Goal: Transaction & Acquisition: Purchase product/service

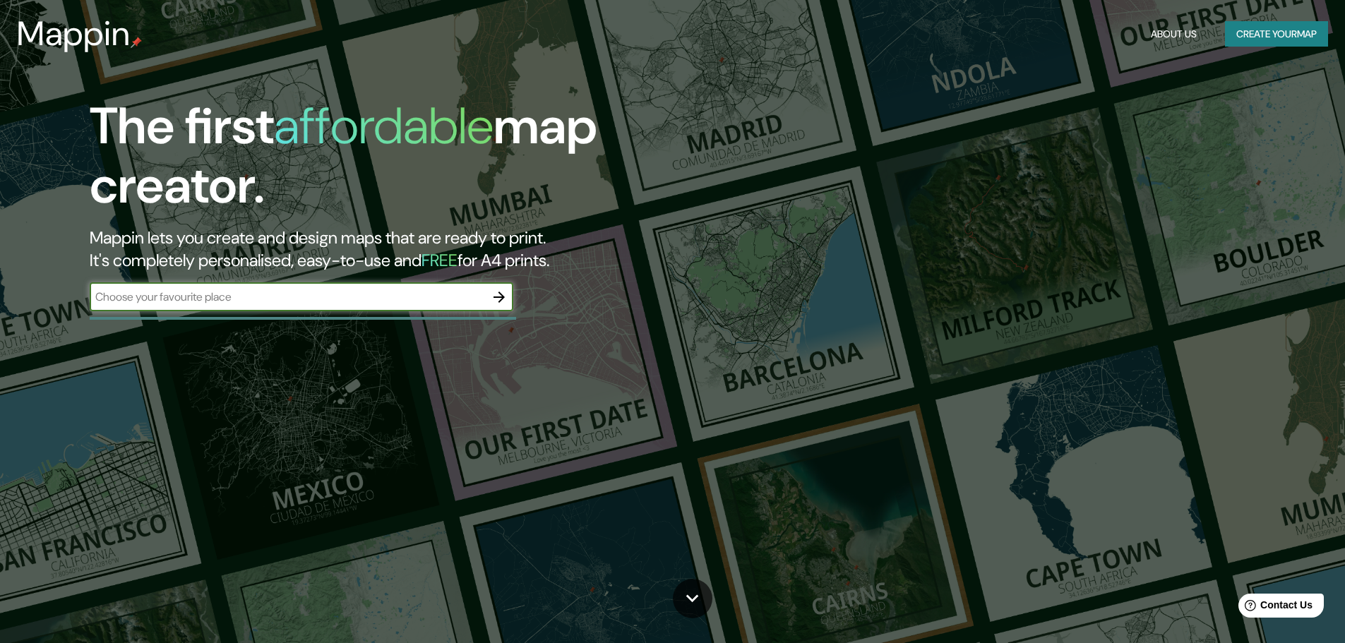
click at [189, 296] on input "text" at bounding box center [287, 297] width 395 height 16
type input "[GEOGRAPHIC_DATA]"
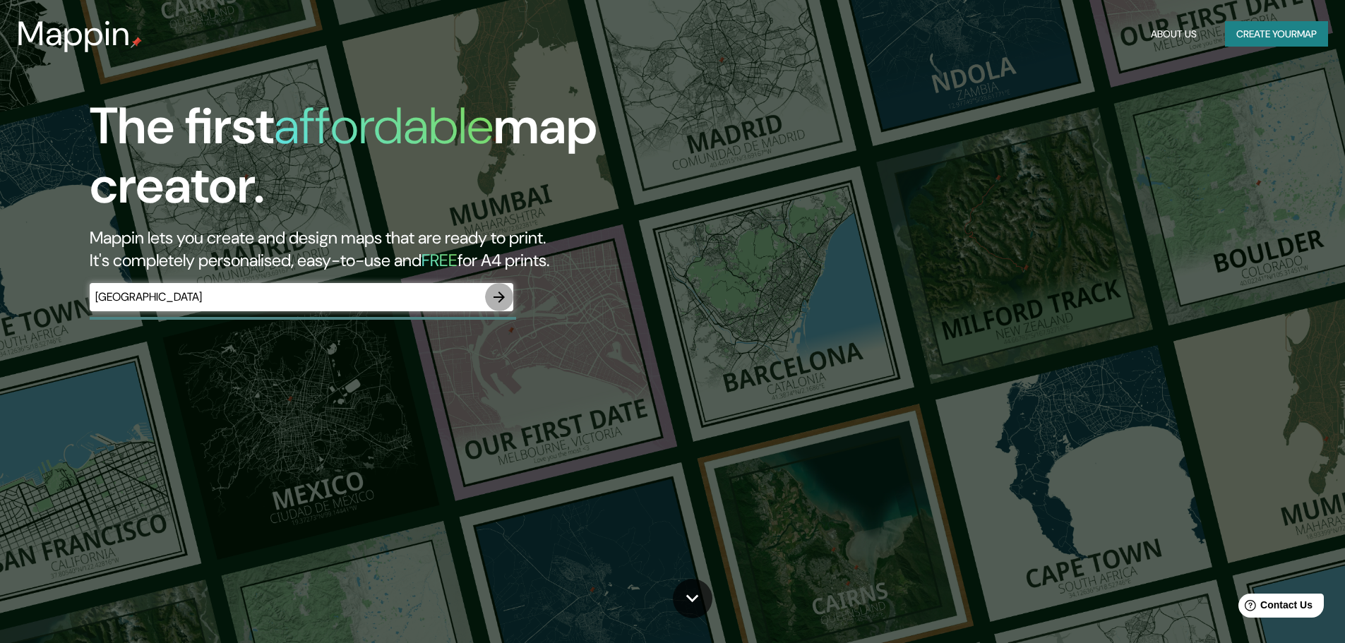
click at [503, 291] on icon "button" at bounding box center [499, 297] width 17 height 17
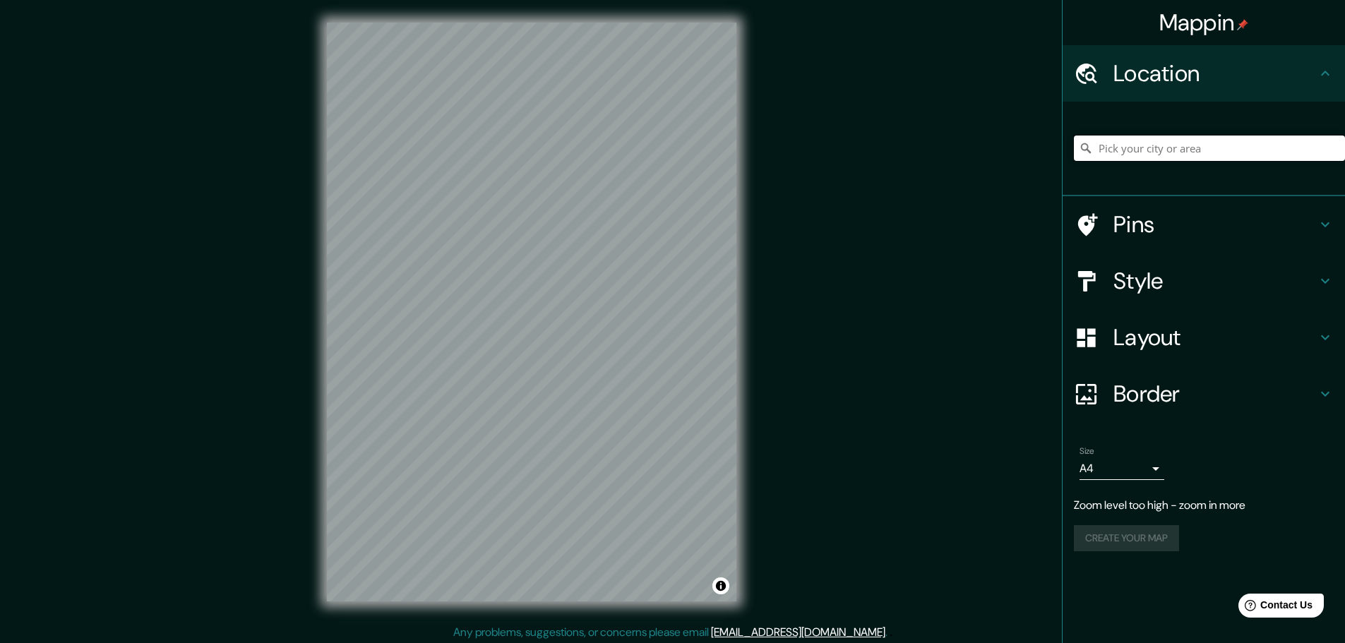
click at [1156, 145] on input "Pick your city or area" at bounding box center [1209, 148] width 271 height 25
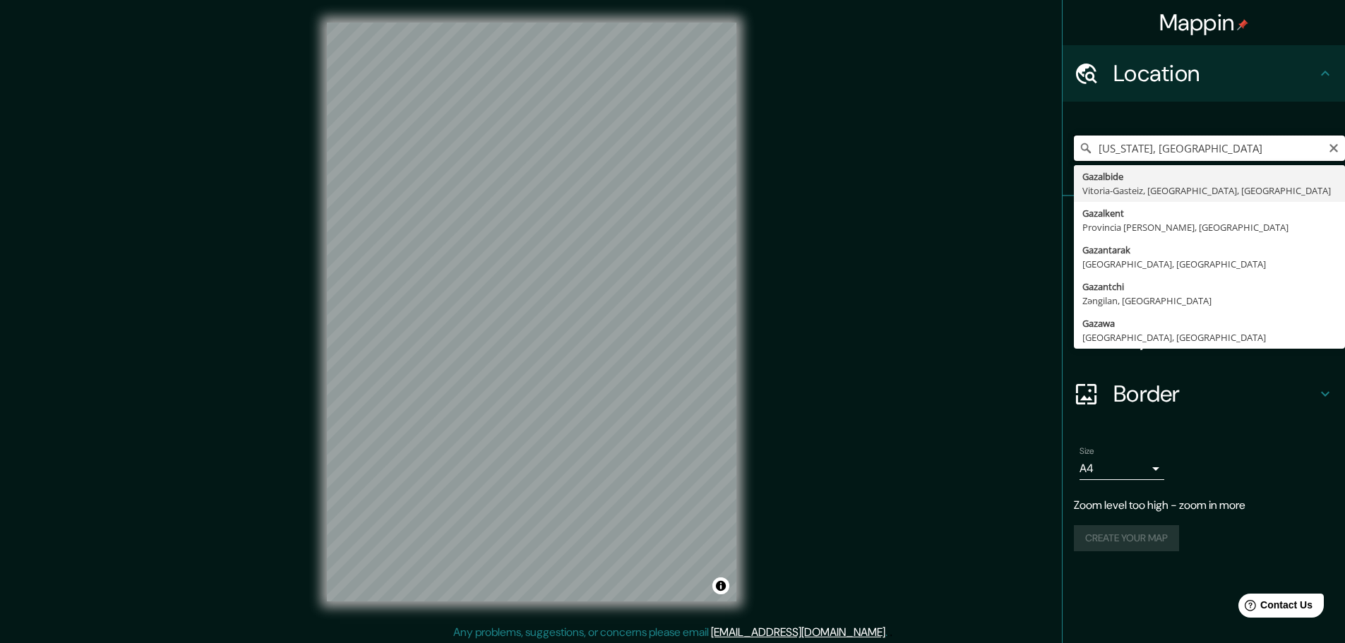
click at [1153, 143] on input "Georgia, Estados Unidos" at bounding box center [1209, 148] width 271 height 25
drag, startPoint x: 1237, startPoint y: 148, endPoint x: 1057, endPoint y: 135, distance: 180.4
click at [1057, 135] on div "Mappin Location Georgia, Estados Unidos Gazalbide Vitoria-Gasteiz, Álava, Españ…" at bounding box center [672, 323] width 1345 height 647
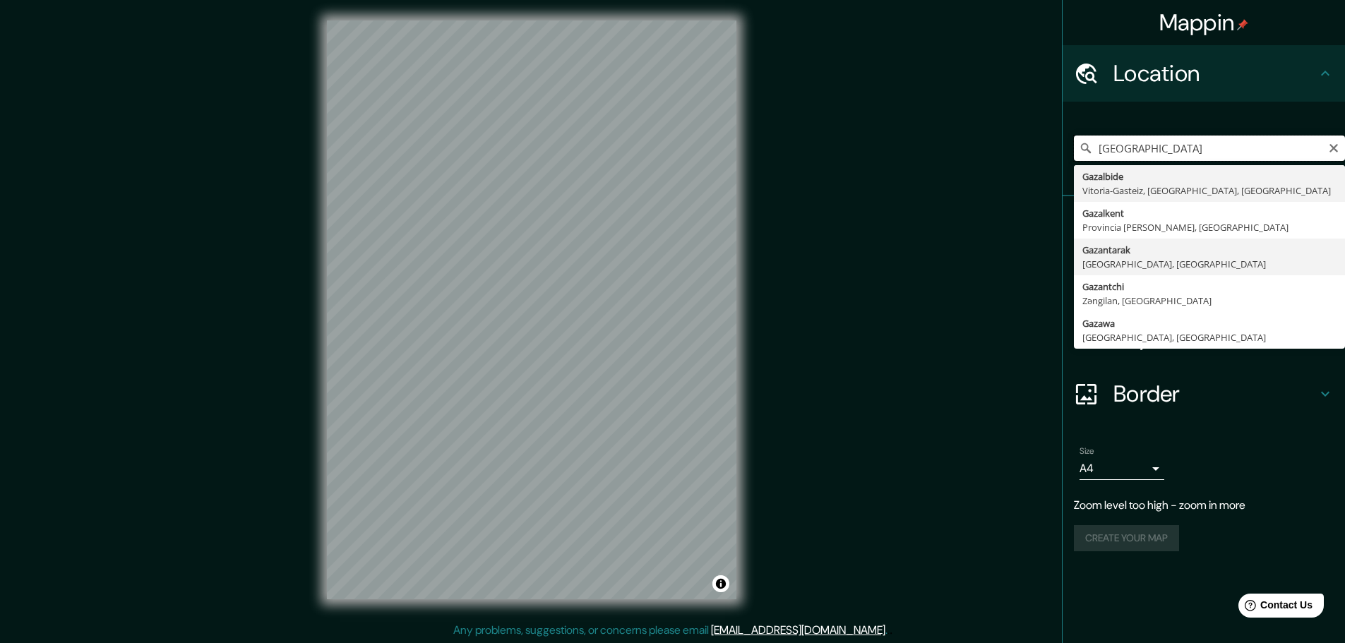
scroll to position [4, 0]
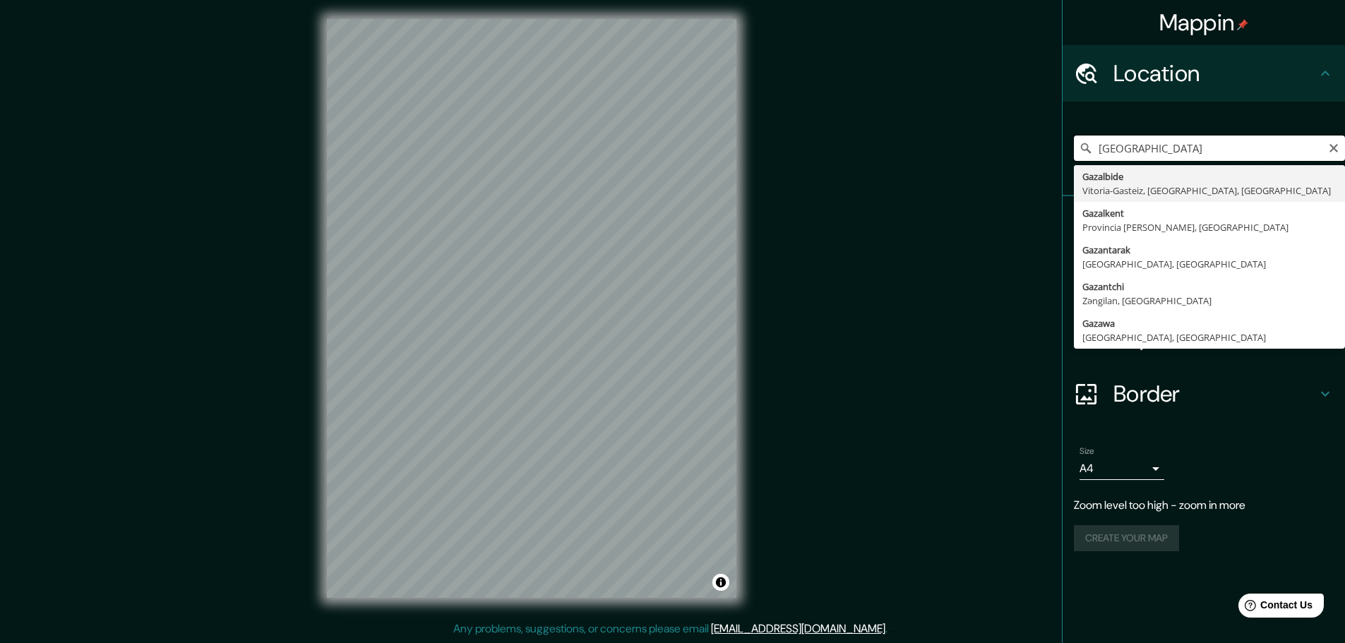
drag, startPoint x: 1096, startPoint y: 147, endPoint x: 1085, endPoint y: 142, distance: 11.7
click at [1085, 142] on div "gaza Gazalbide Vitoria-Gasteiz, Álava, España Gazalkent Provincia de Taskent, U…" at bounding box center [1209, 148] width 271 height 25
type input "palestina"
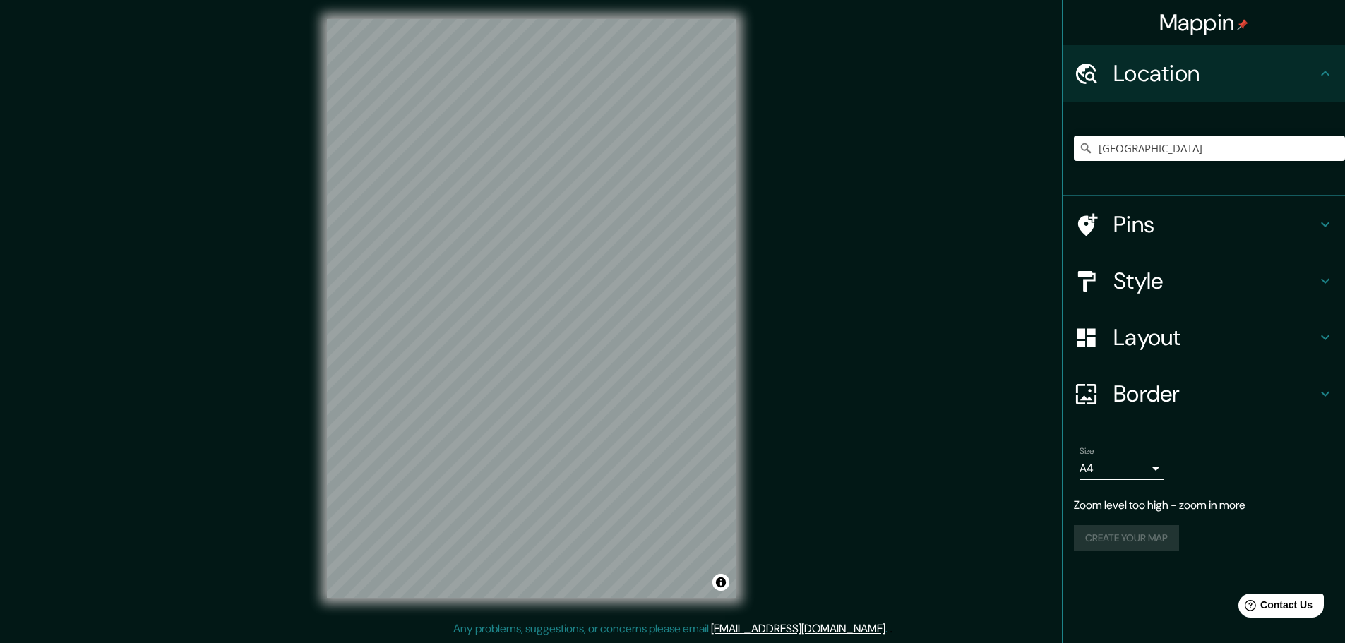
click at [323, 337] on div "© Mapbox © OpenStreetMap Improve this map" at bounding box center [531, 308] width 455 height 624
click at [1160, 280] on h4 "Style" at bounding box center [1214, 281] width 203 height 28
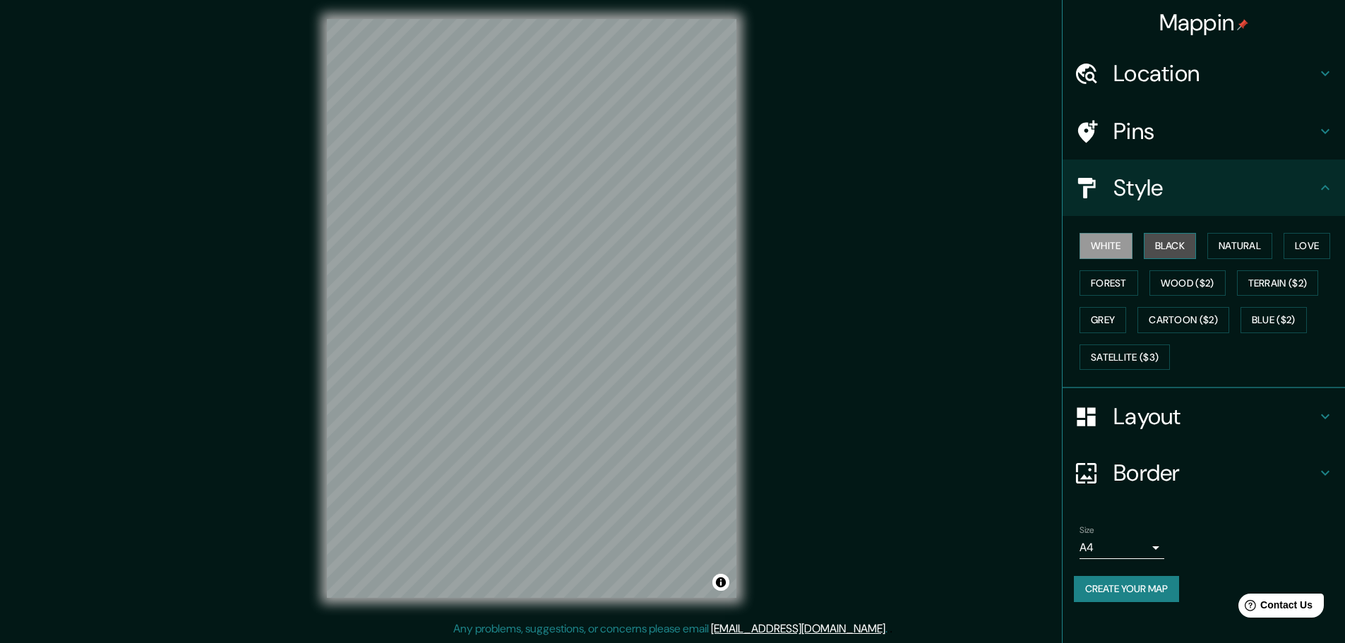
click at [1166, 242] on button "Black" at bounding box center [1170, 246] width 53 height 26
click at [1233, 241] on button "Natural" at bounding box center [1239, 246] width 65 height 26
click at [1306, 238] on button "Love" at bounding box center [1306, 246] width 47 height 26
click at [1110, 288] on button "Forest" at bounding box center [1108, 283] width 59 height 26
click at [1177, 282] on button "Wood ($2)" at bounding box center [1187, 283] width 76 height 26
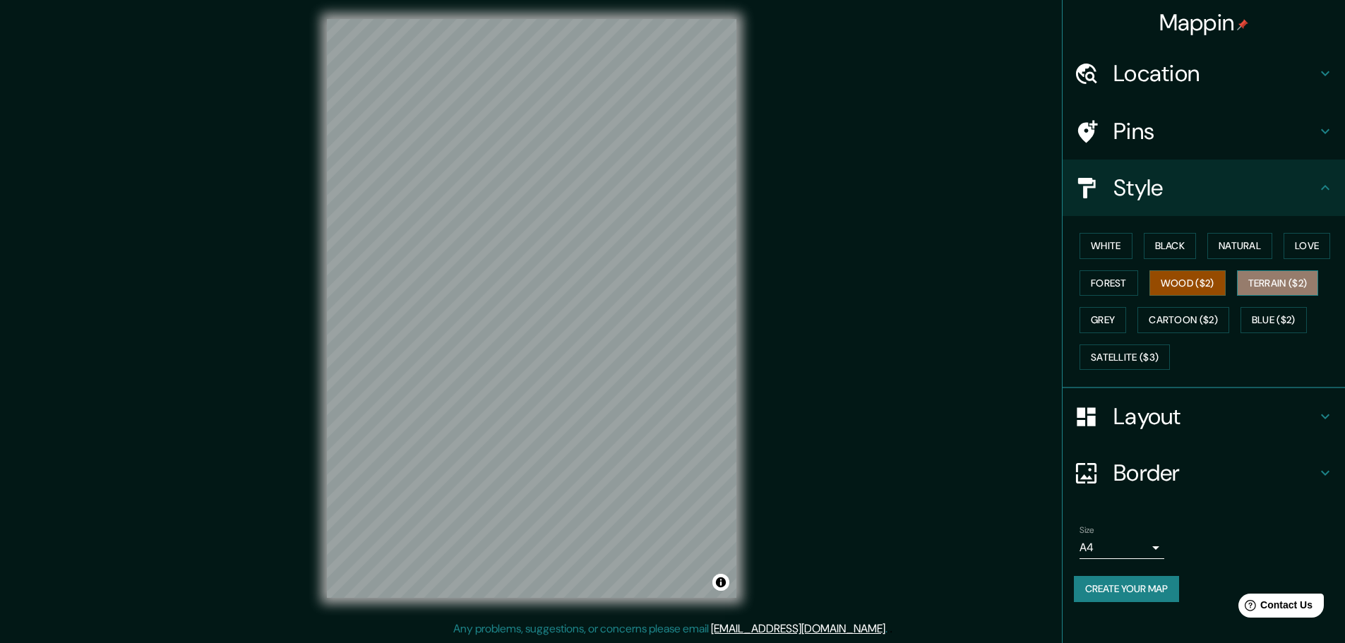
click at [1280, 287] on button "Terrain ($2)" at bounding box center [1278, 283] width 82 height 26
click at [1178, 281] on button "Wood ($2)" at bounding box center [1187, 283] width 76 height 26
click at [1103, 313] on button "Grey" at bounding box center [1102, 320] width 47 height 26
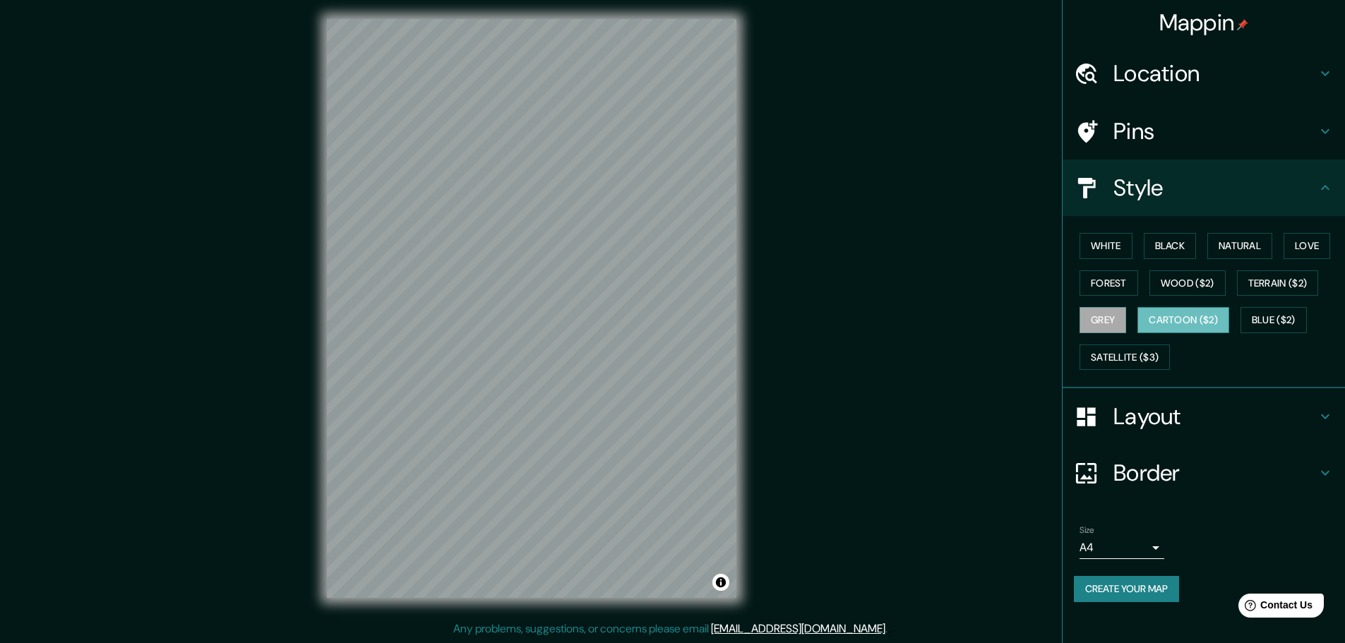
click at [1198, 313] on button "Cartoon ($2)" at bounding box center [1183, 320] width 92 height 26
click at [1274, 320] on button "Blue ($2)" at bounding box center [1273, 320] width 66 height 26
click at [1109, 373] on div "White Black Natural Love Forest Wood ($2) Terrain ($2) Grey Cartoon ($2) Blue (…" at bounding box center [1209, 301] width 271 height 148
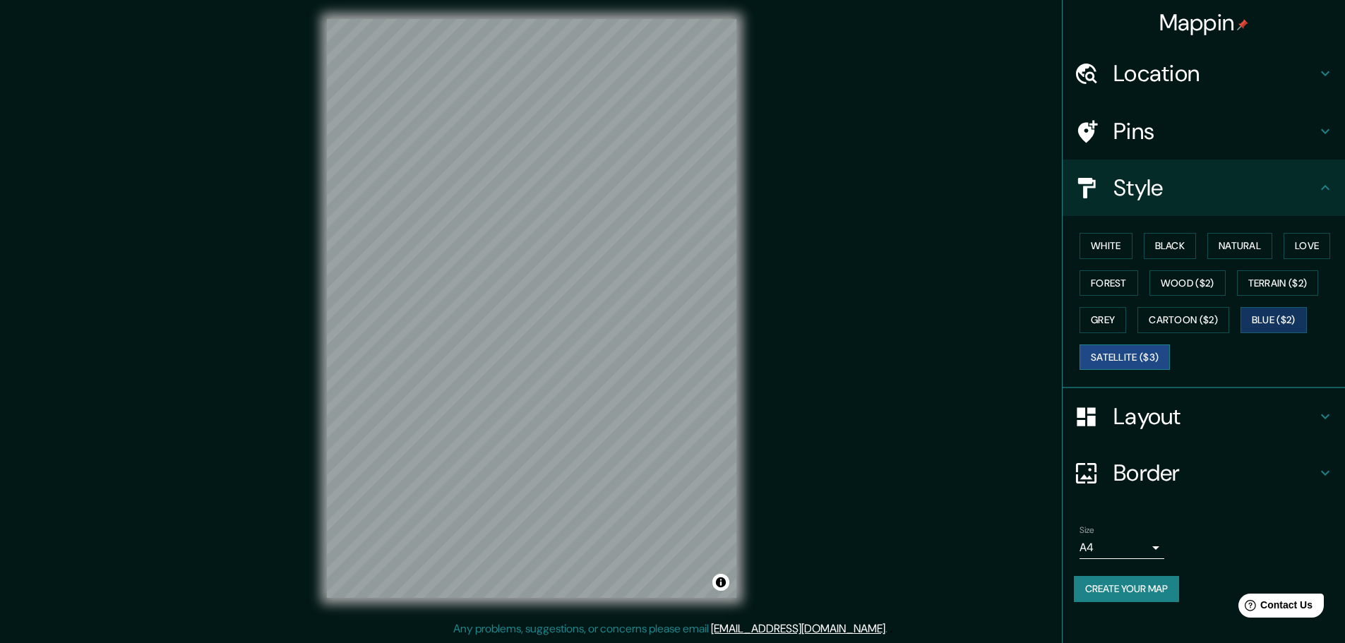
click at [1119, 357] on button "Satellite ($3)" at bounding box center [1124, 357] width 90 height 26
click at [1300, 246] on button "Love" at bounding box center [1306, 246] width 47 height 26
click at [1187, 415] on h4 "Layout" at bounding box center [1214, 416] width 203 height 28
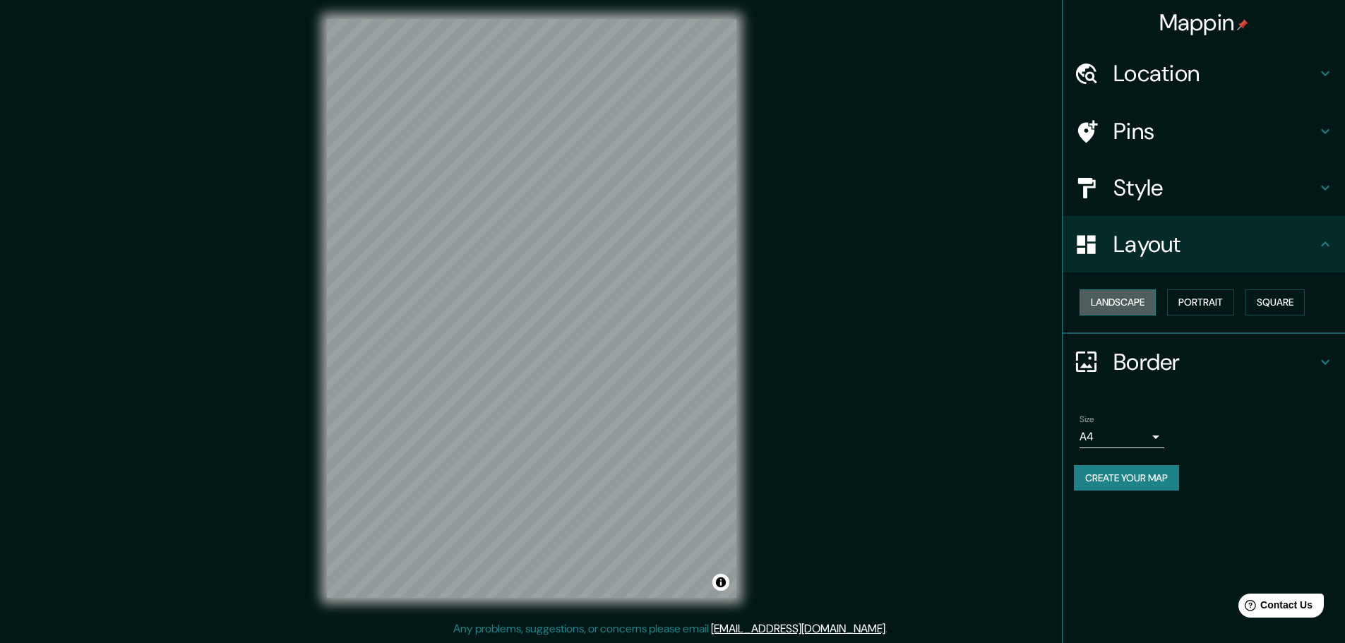
click at [1126, 302] on button "Landscape" at bounding box center [1117, 302] width 76 height 26
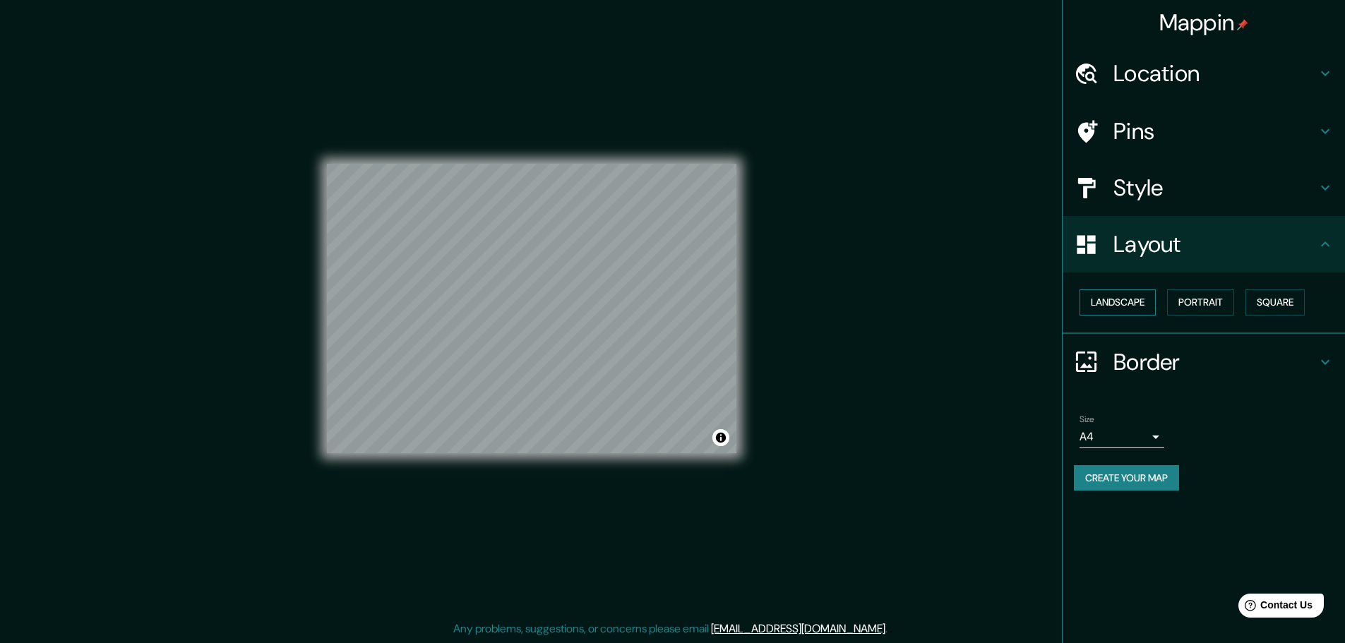
click at [1126, 302] on button "Landscape" at bounding box center [1117, 302] width 76 height 26
click at [1204, 290] on button "Portrait" at bounding box center [1200, 302] width 67 height 26
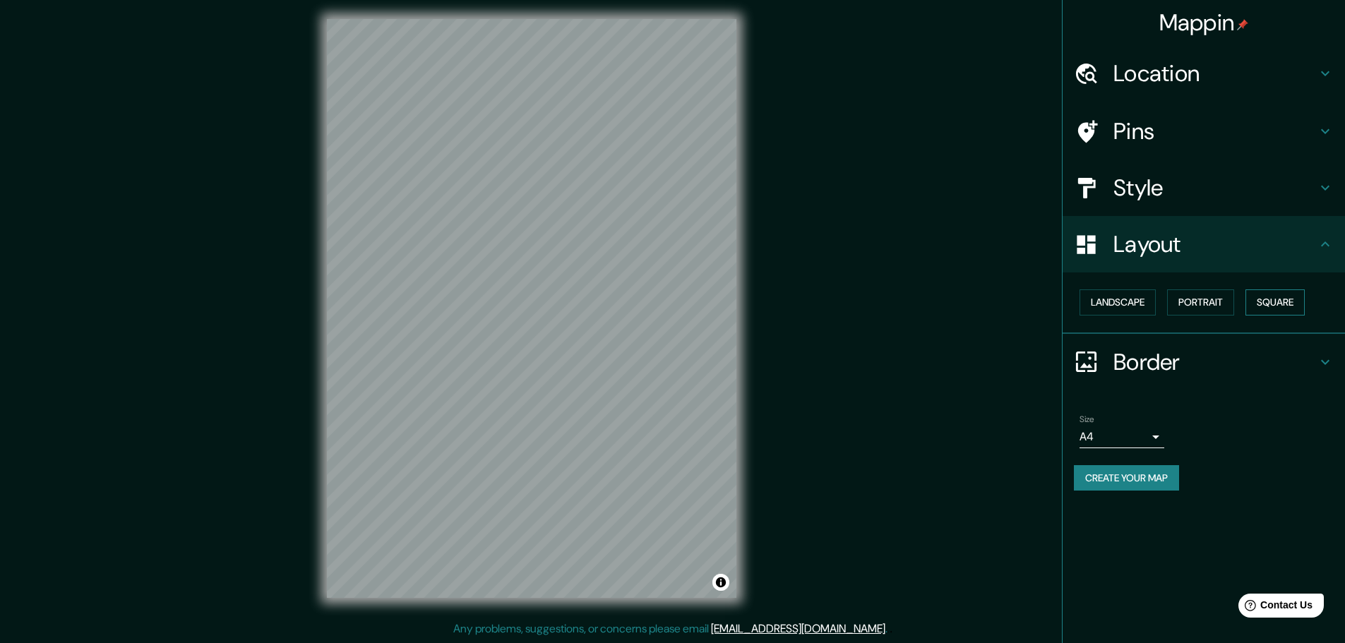
click at [1277, 299] on button "Square" at bounding box center [1274, 302] width 59 height 26
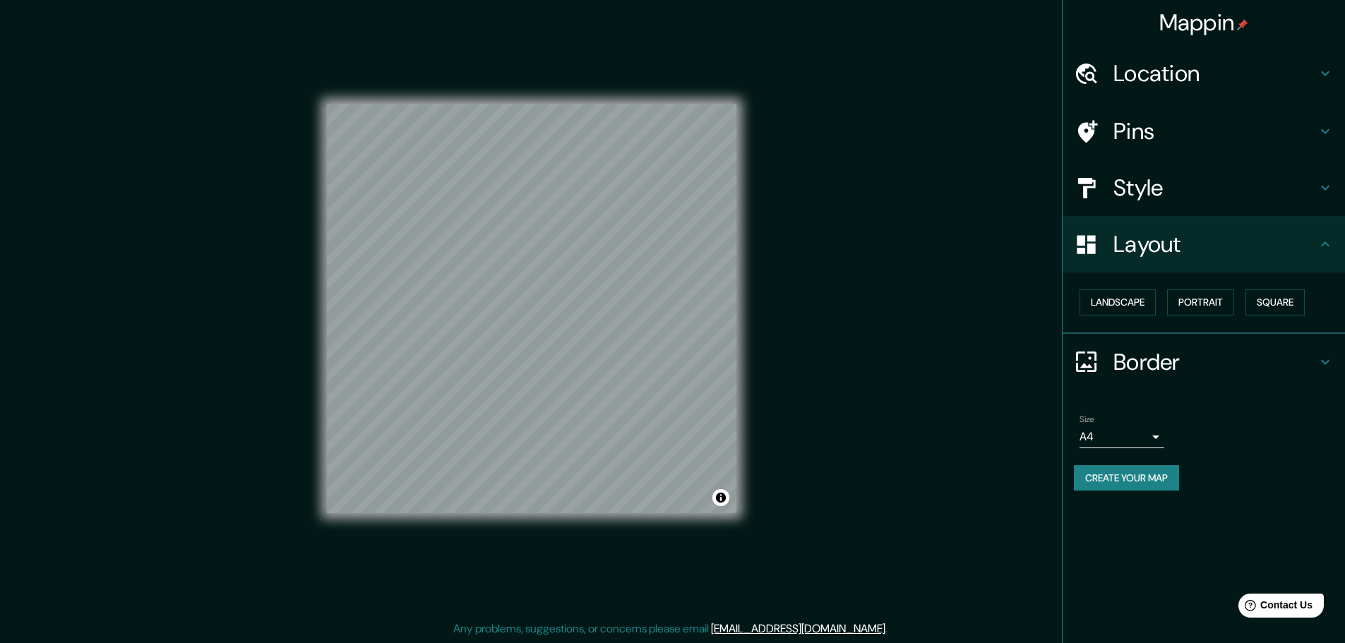
click at [1141, 484] on button "Create your map" at bounding box center [1126, 478] width 105 height 26
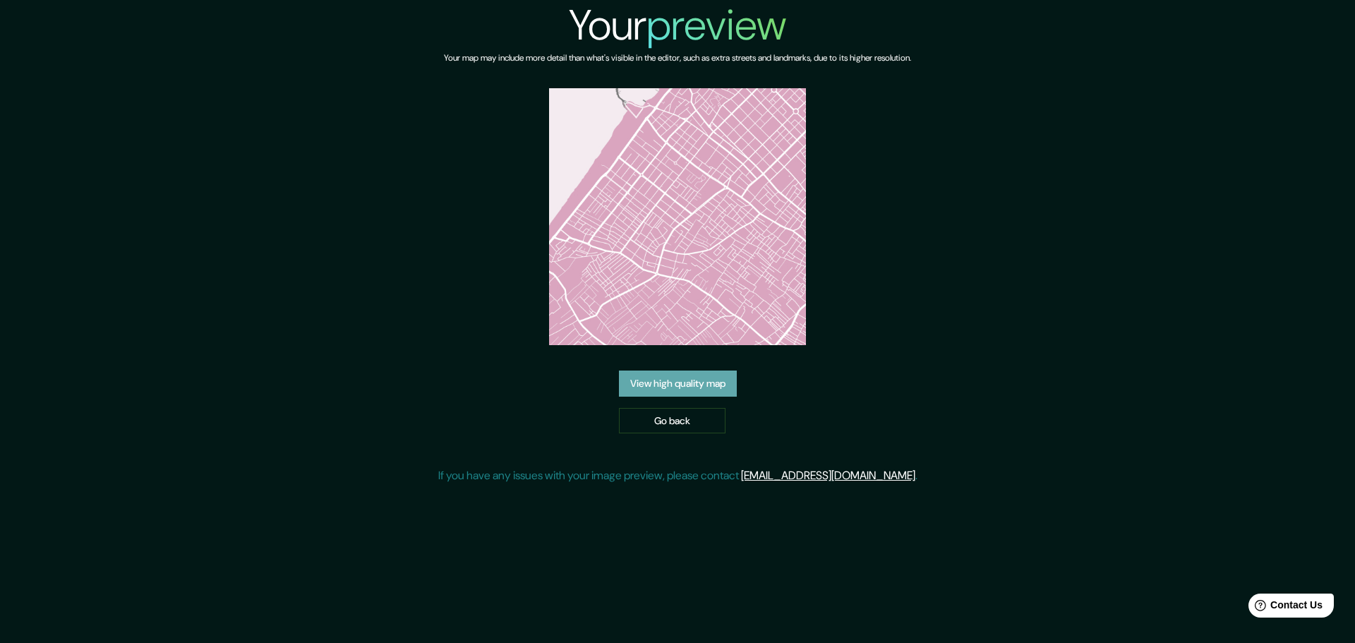
click at [718, 388] on link "View high quality map" at bounding box center [678, 384] width 118 height 26
